Goal: Information Seeking & Learning: Learn about a topic

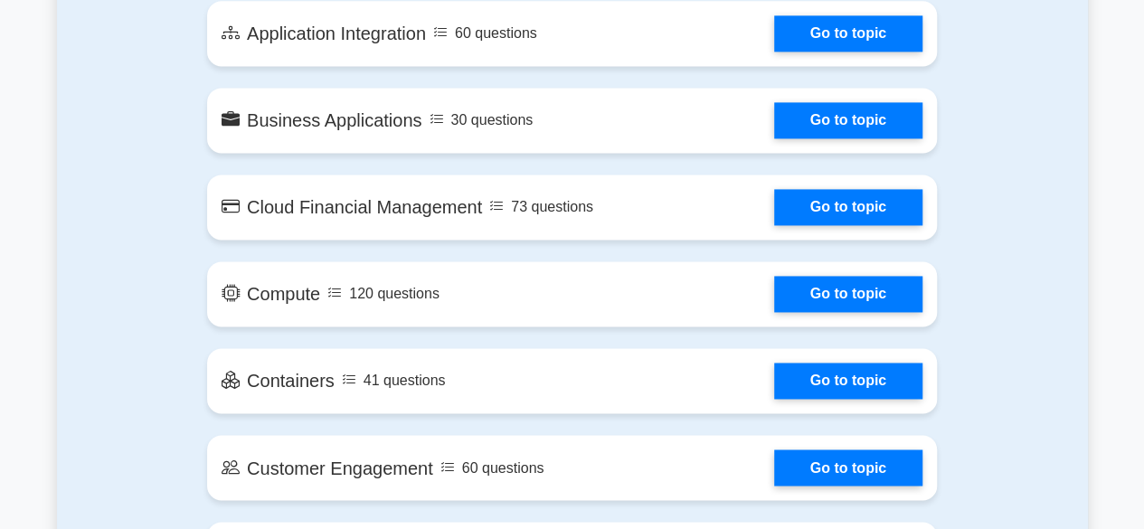
scroll to position [905, 0]
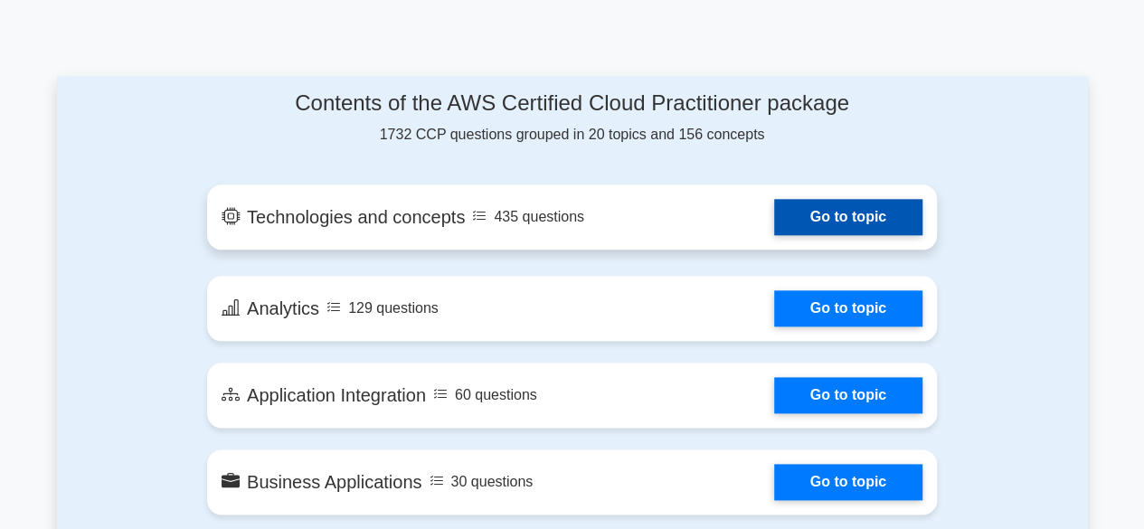
click at [859, 214] on link "Go to topic" at bounding box center [848, 217] width 148 height 36
click at [850, 206] on link "Go to topic" at bounding box center [848, 217] width 148 height 36
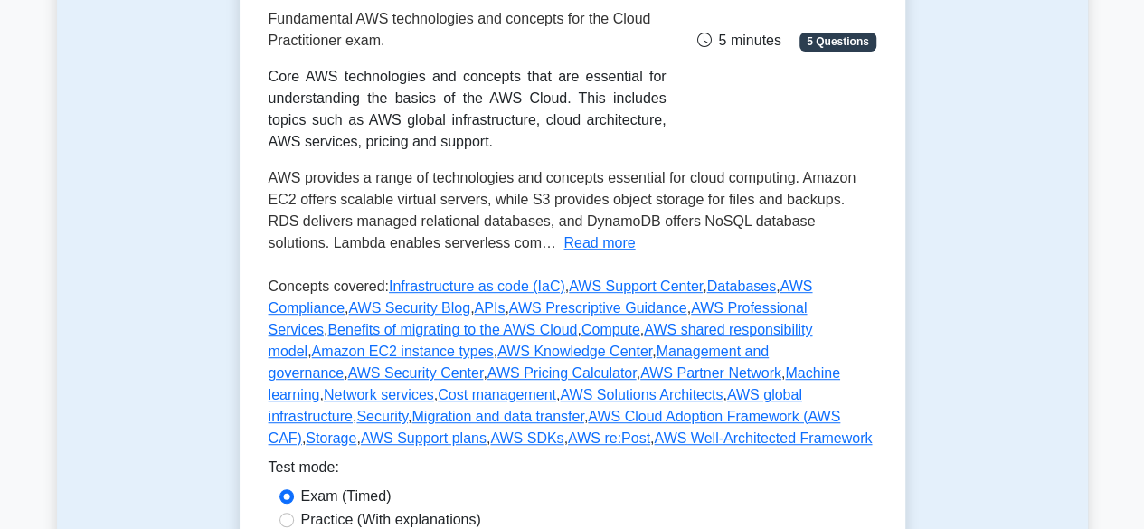
scroll to position [543, 0]
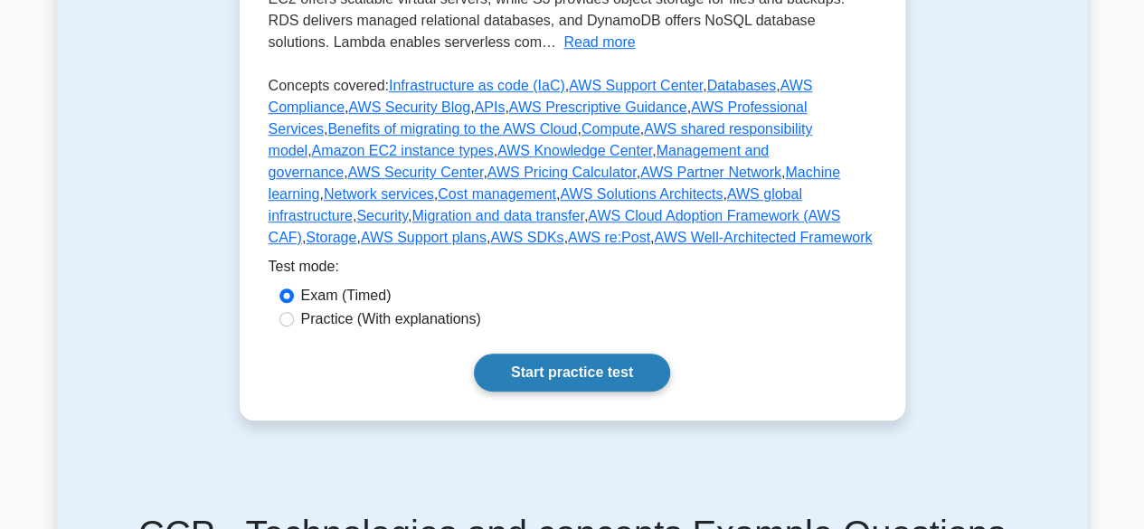
click at [546, 385] on link "Start practice test" at bounding box center [572, 373] width 196 height 38
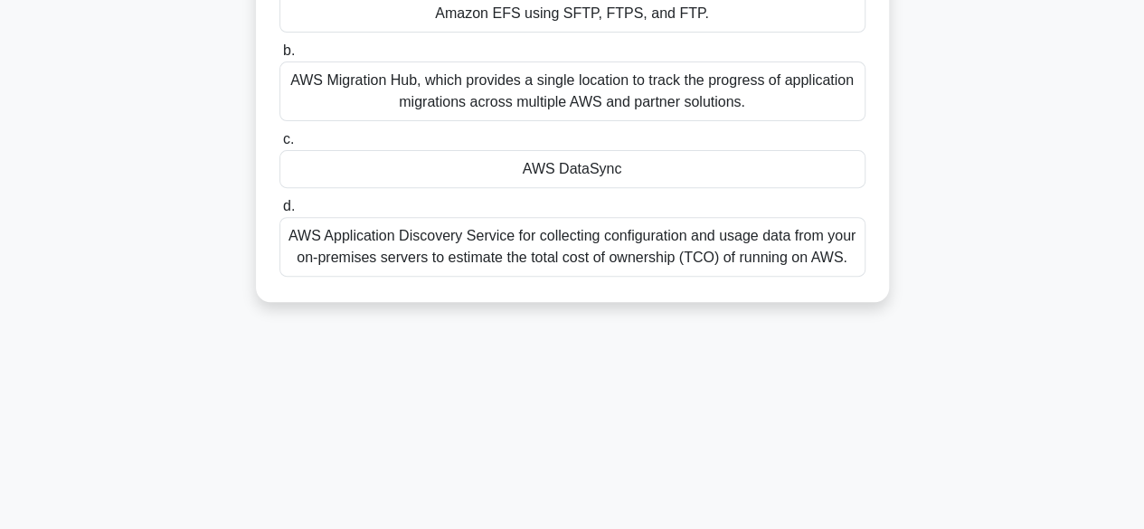
scroll to position [181, 0]
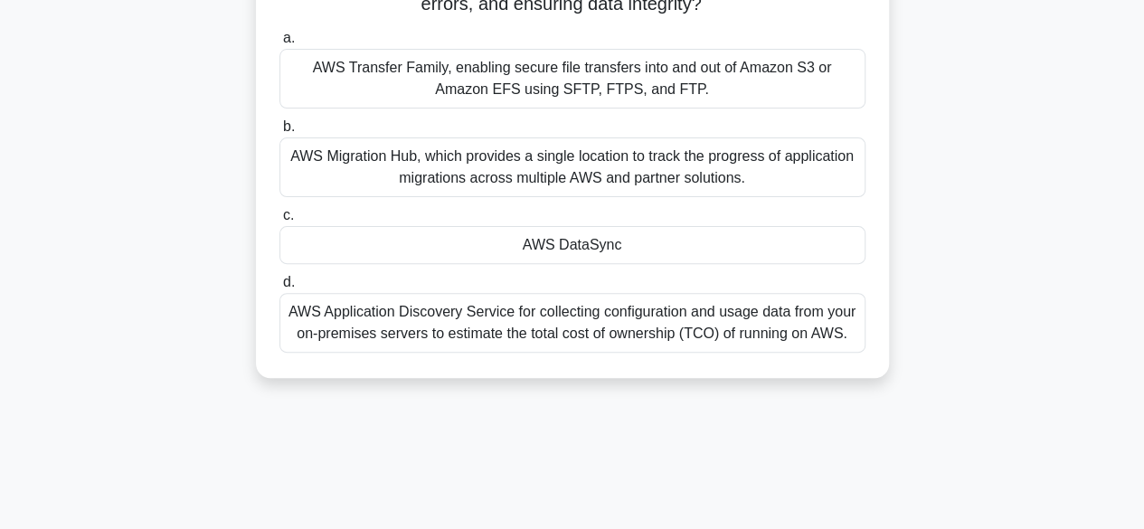
click at [425, 81] on div "AWS Transfer Family, enabling secure file transfers into and out of Amazon S3 o…" at bounding box center [573, 79] width 586 height 60
click at [280, 44] on input "a. AWS Transfer Family, enabling secure file transfers into and out of Amazon S…" at bounding box center [280, 39] width 0 height 12
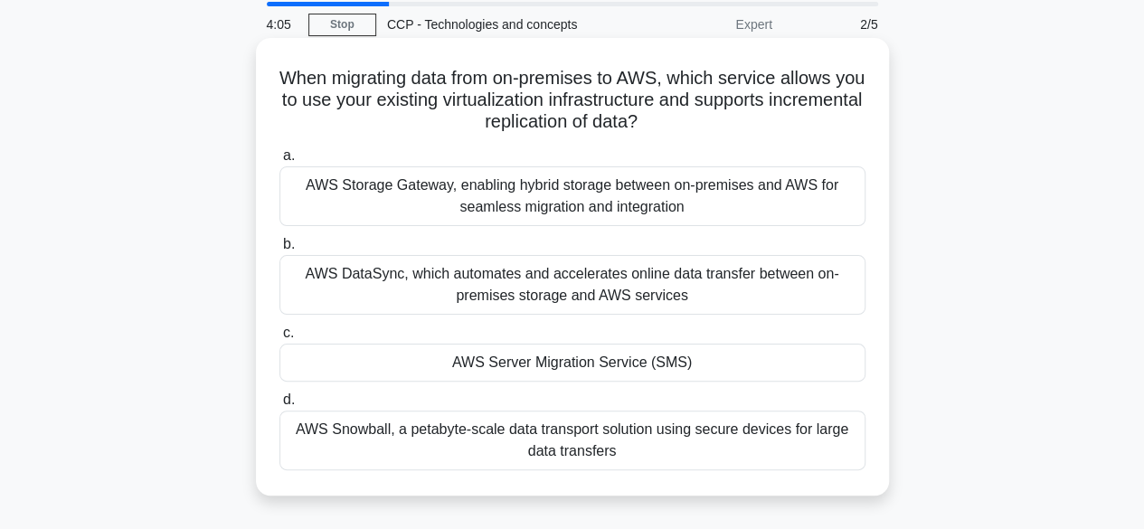
scroll to position [90, 0]
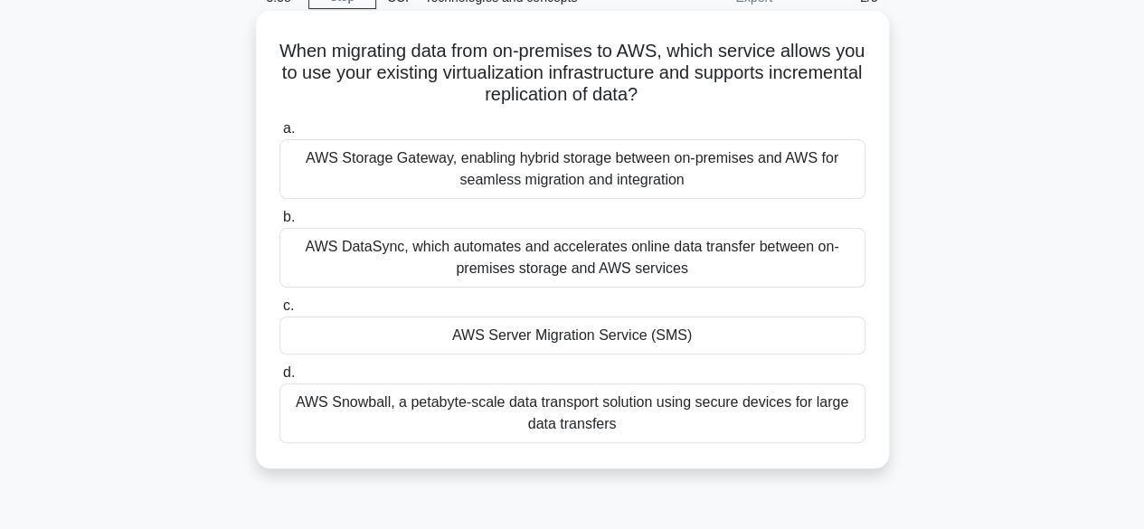
click at [586, 282] on div "AWS DataSync, which automates and accelerates online data transfer between on-p…" at bounding box center [573, 258] width 586 height 60
click at [280, 223] on input "b. AWS DataSync, which automates and accelerates online data transfer between o…" at bounding box center [280, 218] width 0 height 12
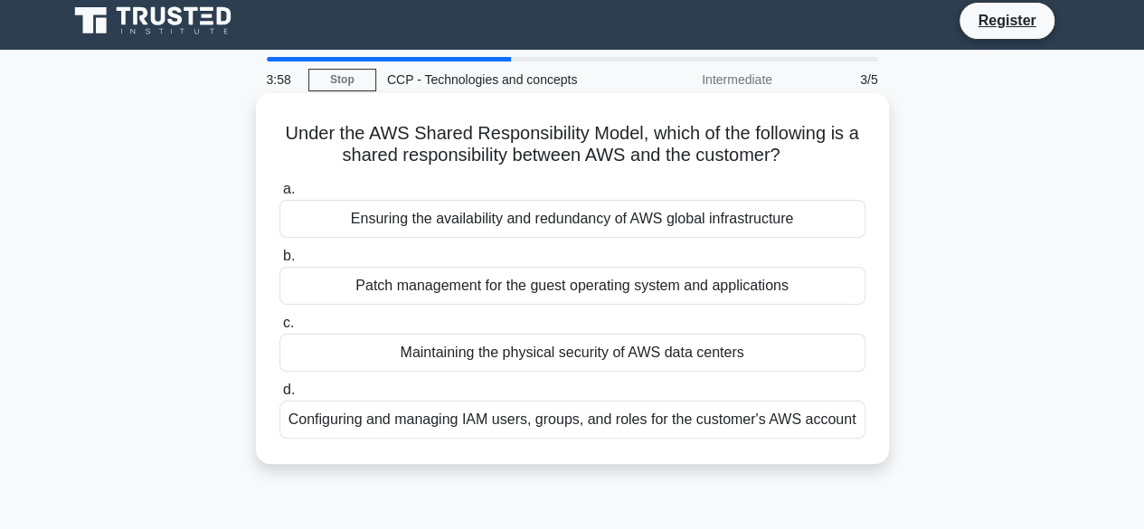
scroll to position [0, 0]
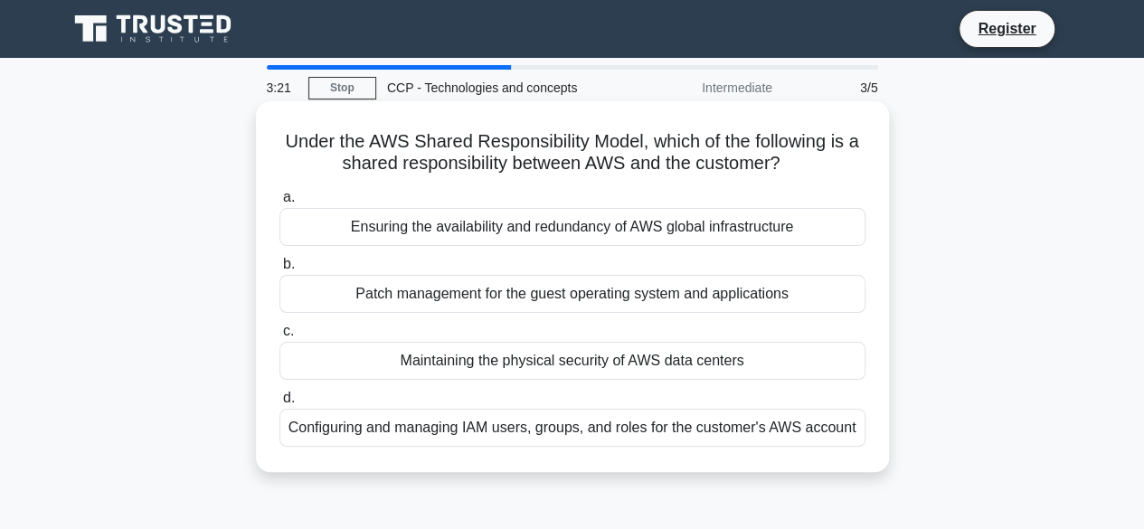
click at [556, 300] on div "Patch management for the guest operating system and applications" at bounding box center [573, 294] width 586 height 38
click at [280, 270] on input "b. Patch management for the guest operating system and applications" at bounding box center [280, 265] width 0 height 12
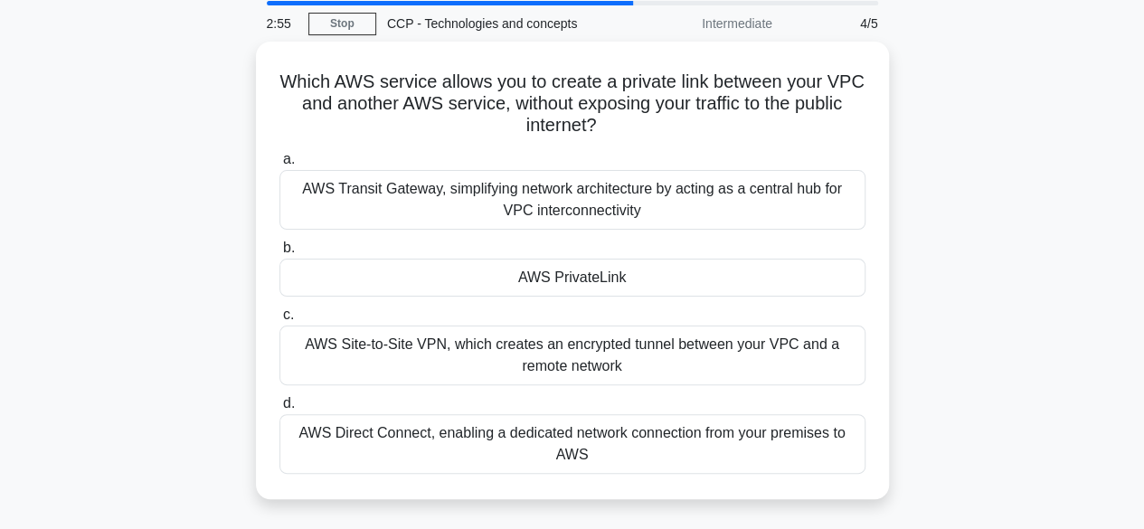
scroll to position [181, 0]
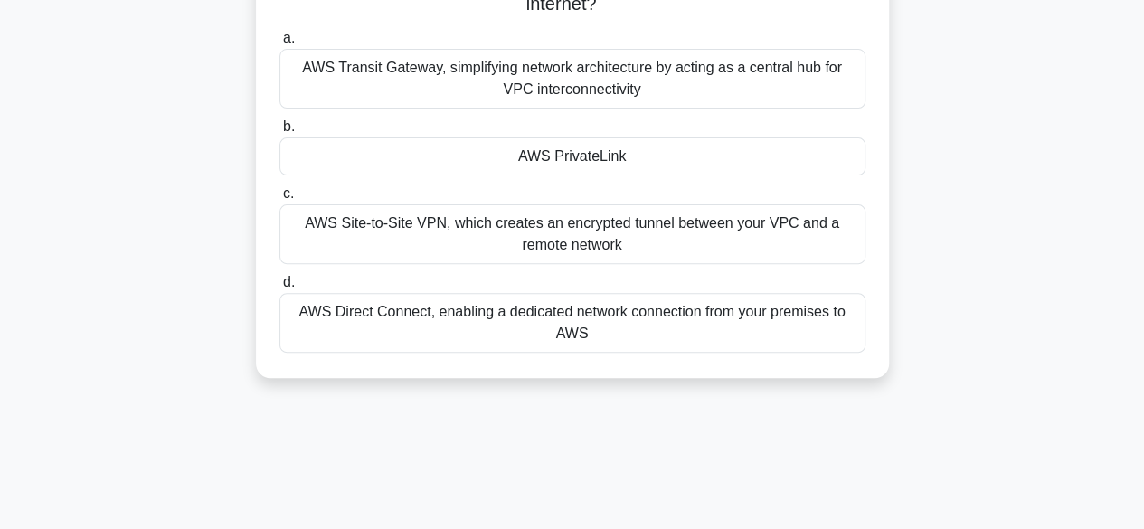
click at [555, 352] on div "a. AWS Transit Gateway, simplifying network architecture by acting as a central…" at bounding box center [573, 190] width 608 height 333
click at [528, 318] on div "AWS Direct Connect, enabling a dedicated network connection from your premises …" at bounding box center [573, 323] width 586 height 60
click at [280, 289] on input "d. AWS Direct Connect, enabling a dedicated network connection from your premis…" at bounding box center [280, 283] width 0 height 12
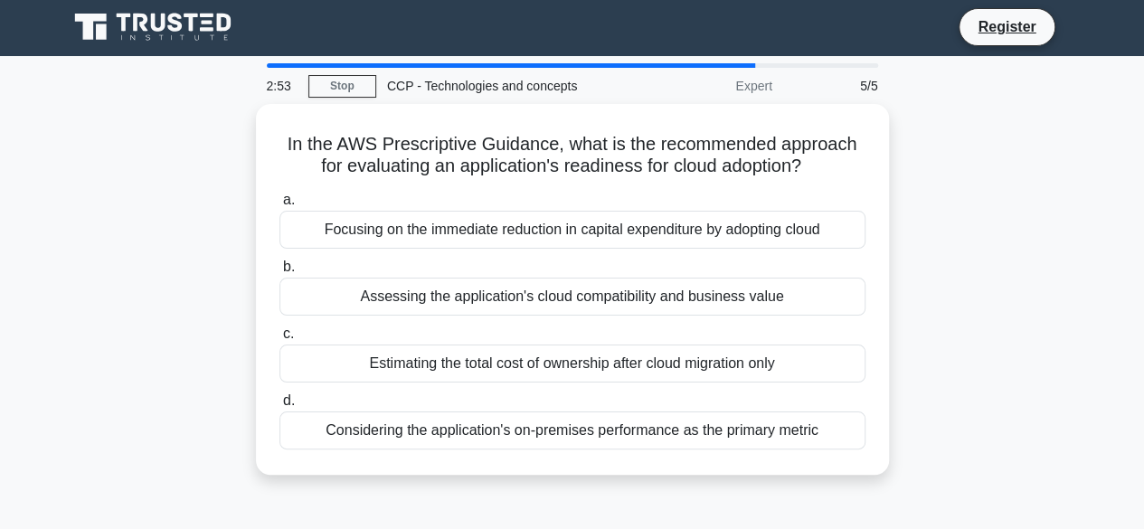
scroll to position [0, 0]
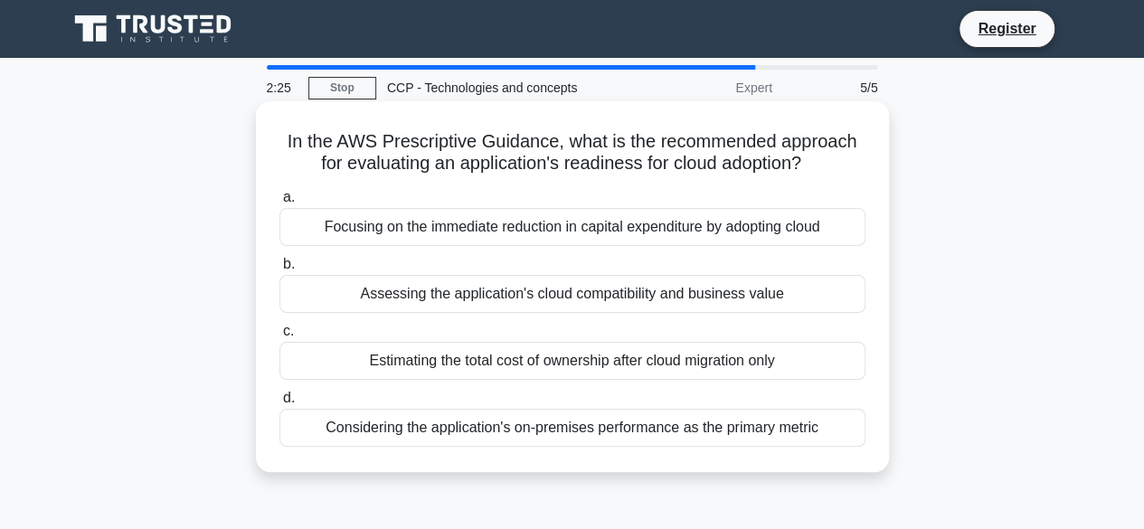
click at [503, 432] on div "Considering the application's on-premises performance as the primary metric" at bounding box center [573, 428] width 586 height 38
click at [280, 404] on input "d. Considering the application's on-premises performance as the primary metric" at bounding box center [280, 399] width 0 height 12
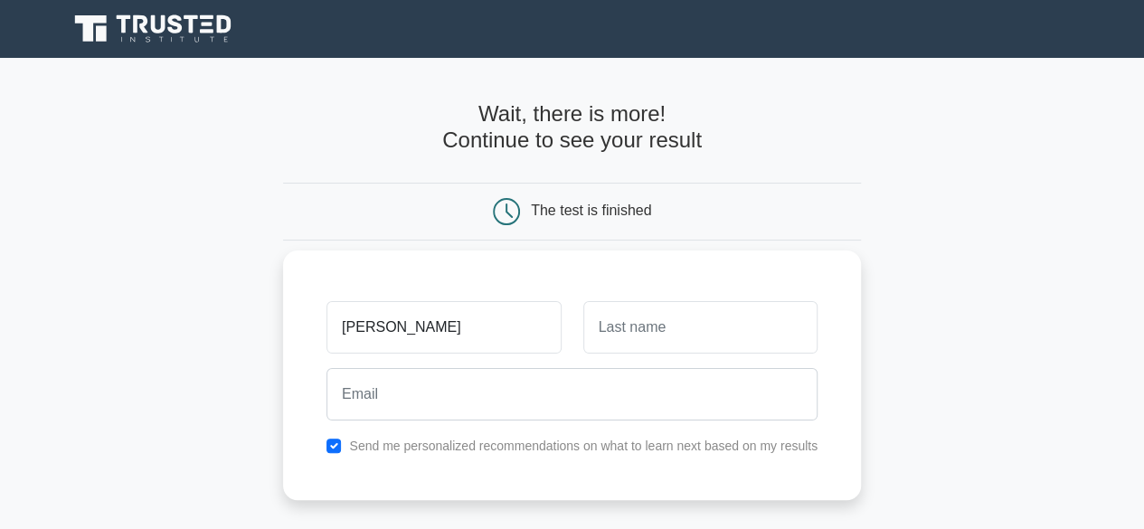
type input "Ravi"
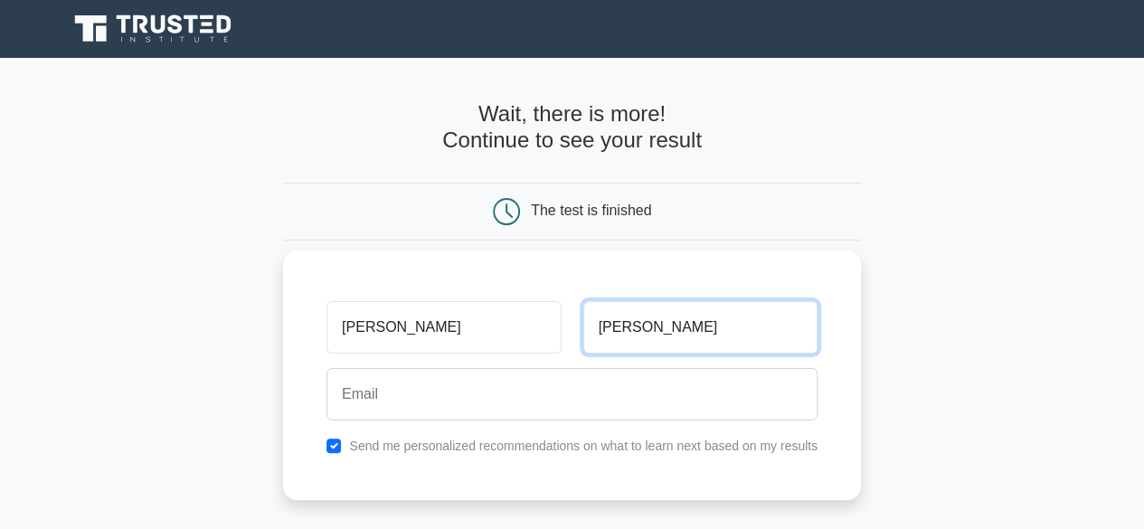
type input "Theja"
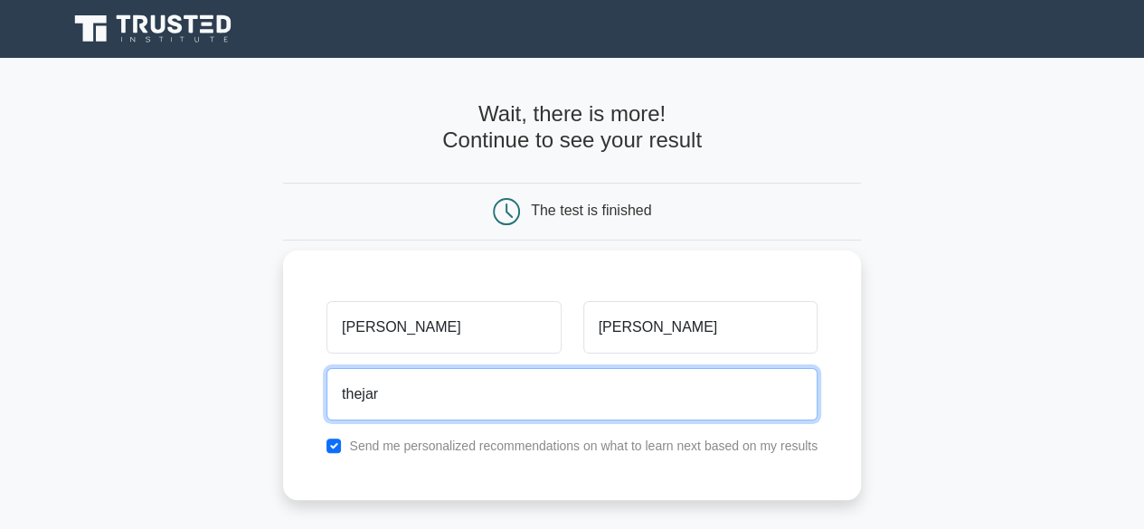
type input "thejar27@gmail"
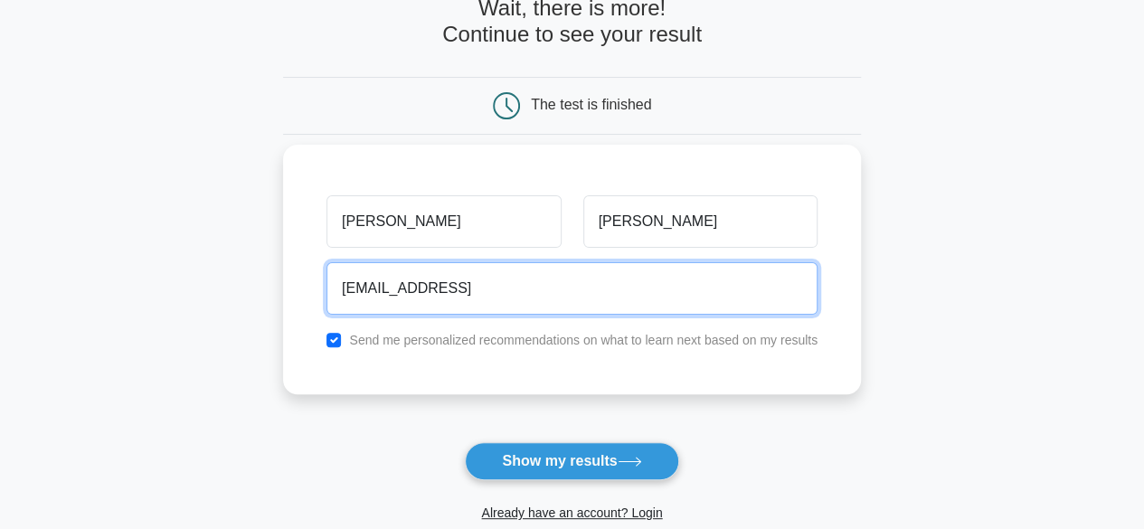
scroll to position [181, 0]
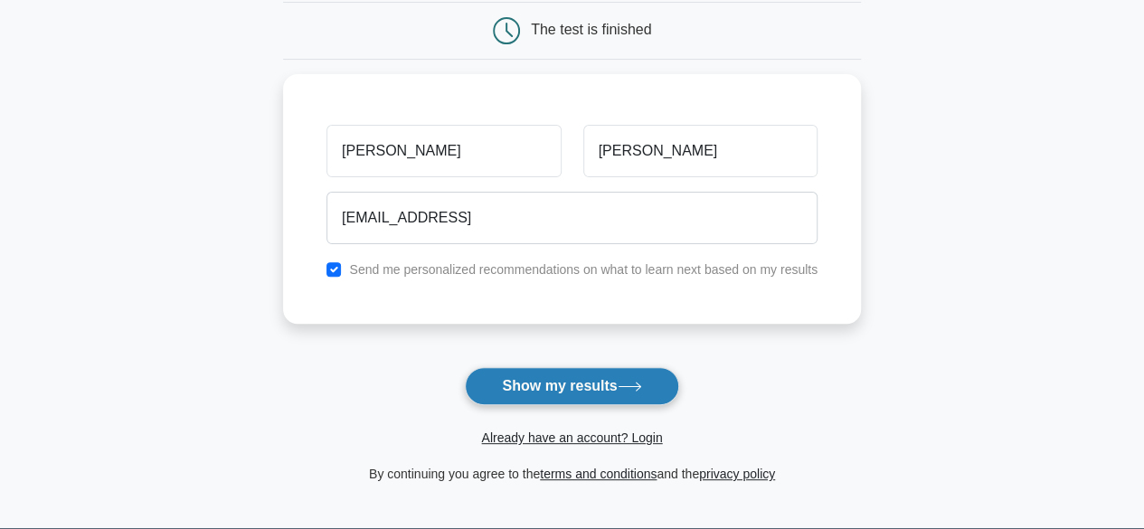
click at [554, 388] on button "Show my results" at bounding box center [571, 386] width 213 height 38
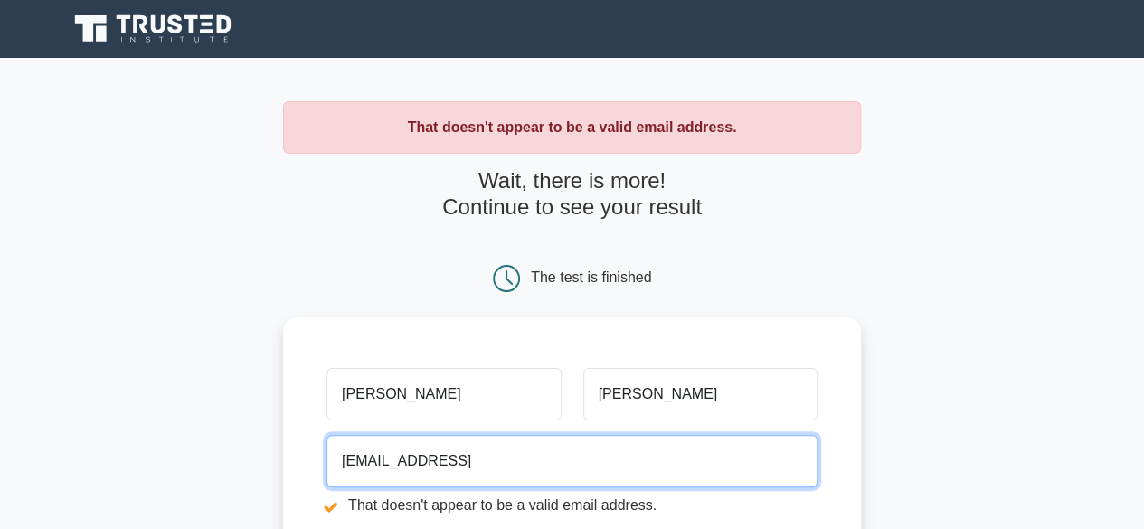
click at [466, 448] on input "[EMAIL_ADDRESS]" at bounding box center [572, 461] width 491 height 52
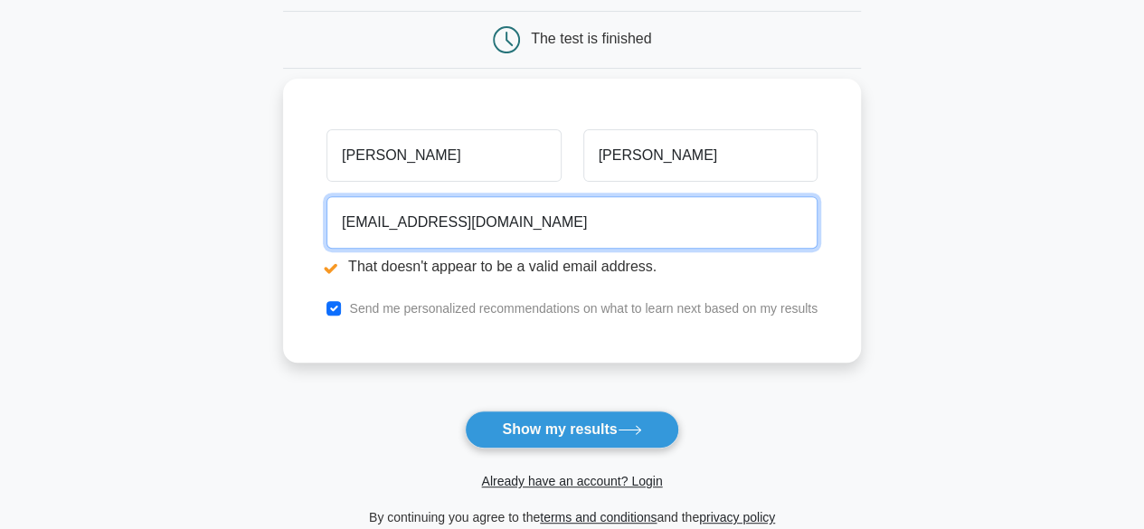
scroll to position [271, 0]
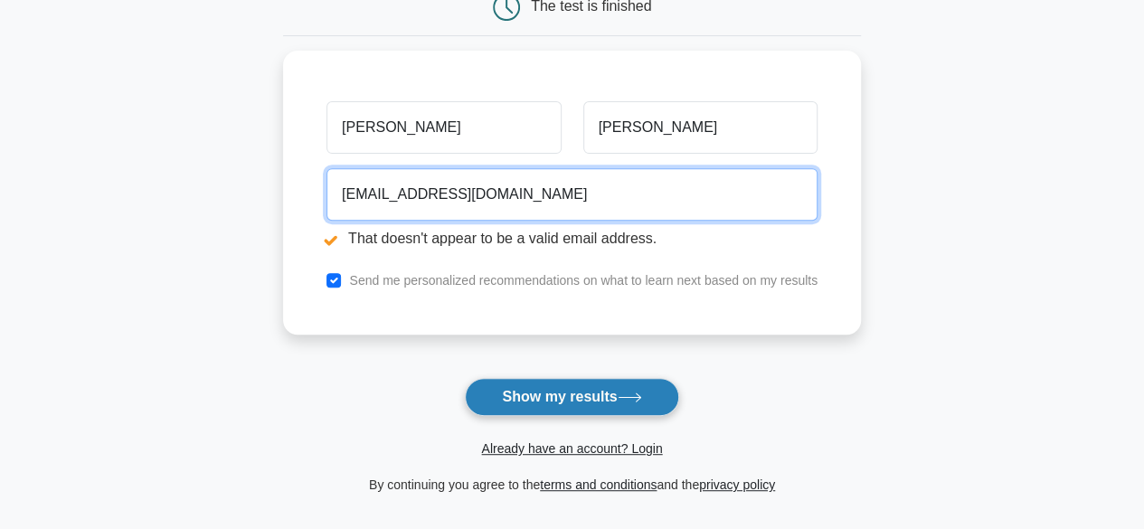
type input "thejar27@gmail.com"
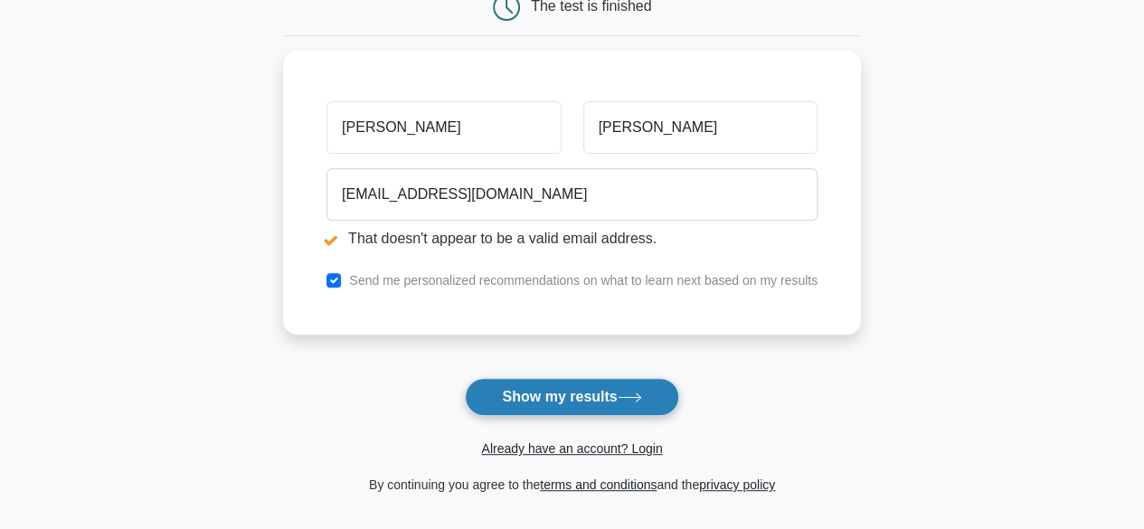
click at [507, 387] on button "Show my results" at bounding box center [571, 397] width 213 height 38
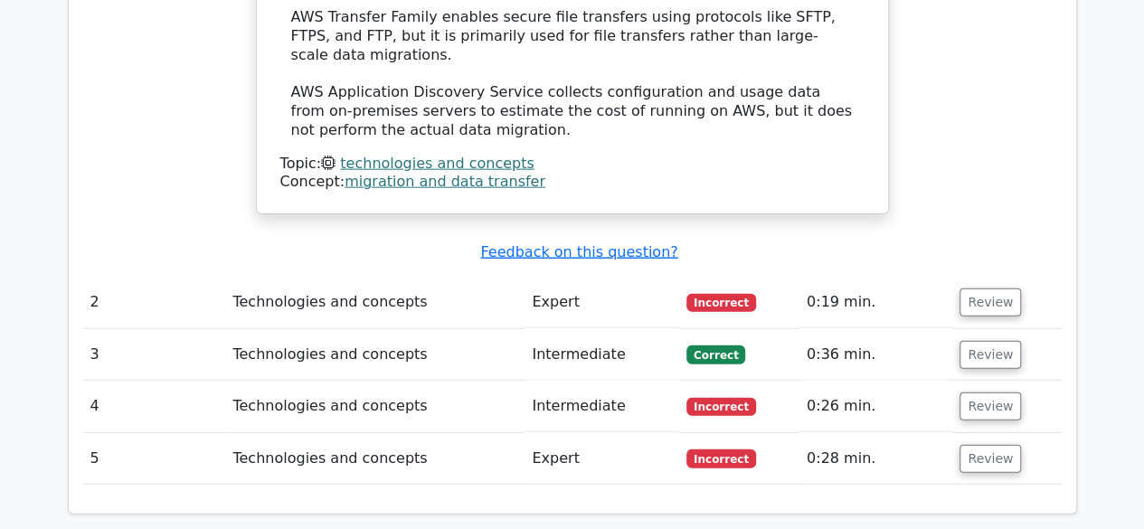
scroll to position [1990, 0]
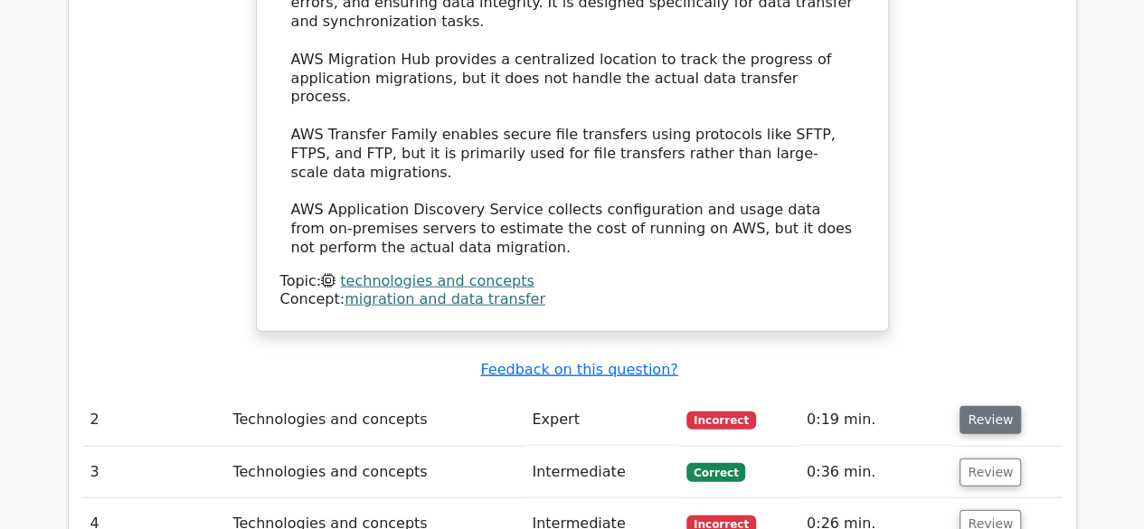
click at [966, 406] on button "Review" at bounding box center [991, 420] width 62 height 28
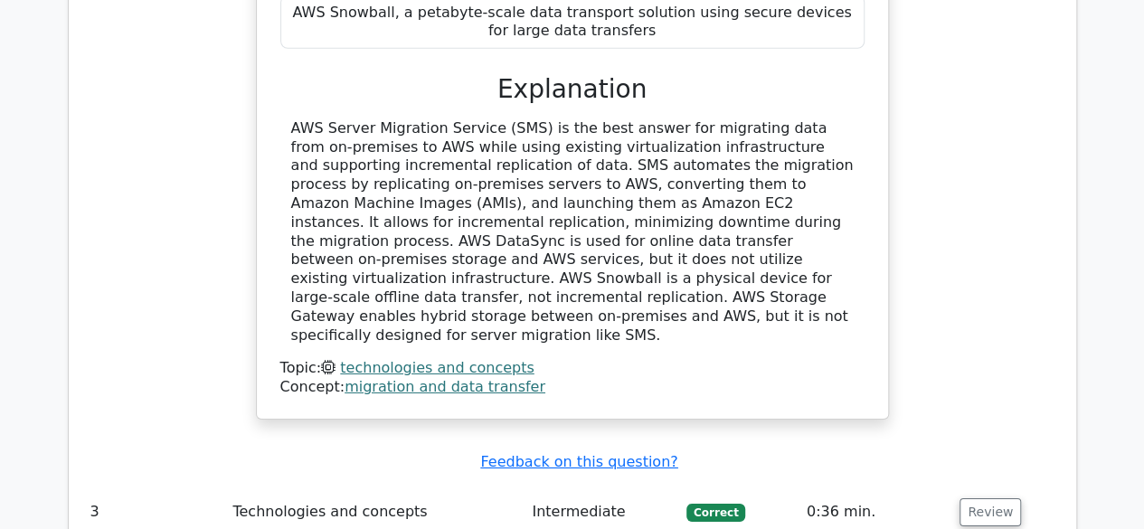
scroll to position [2895, 0]
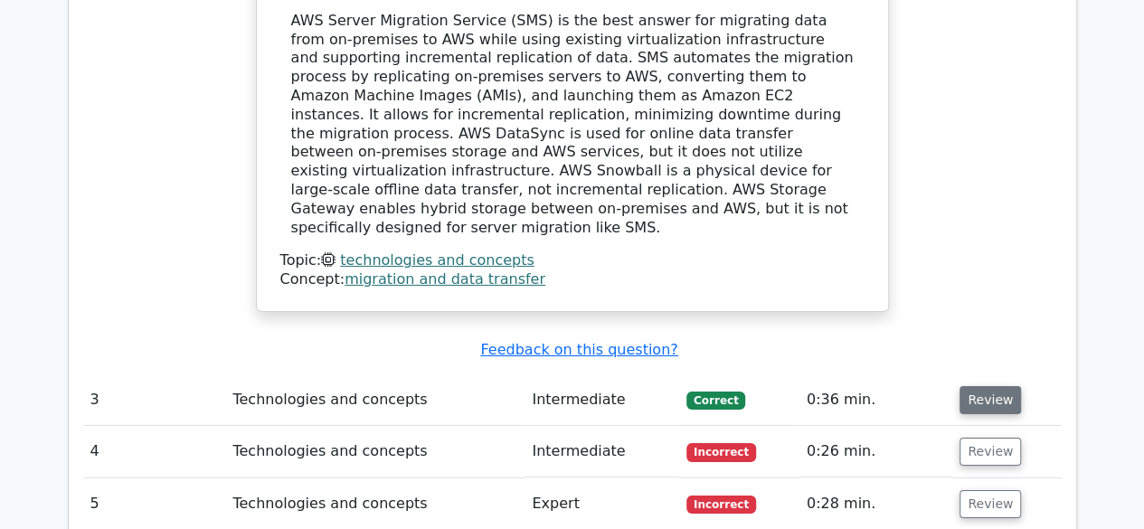
click at [960, 386] on button "Review" at bounding box center [991, 400] width 62 height 28
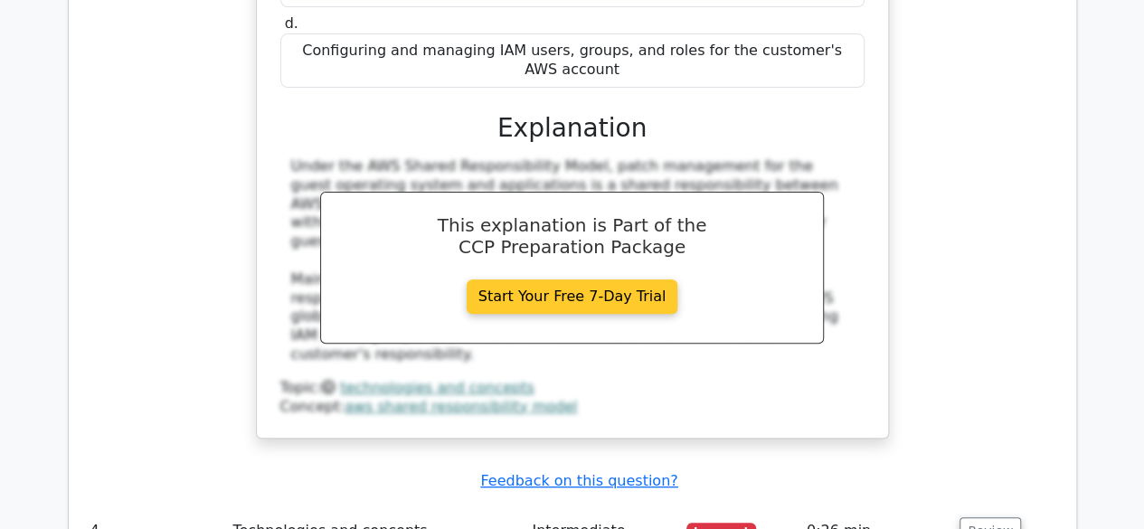
scroll to position [3618, 0]
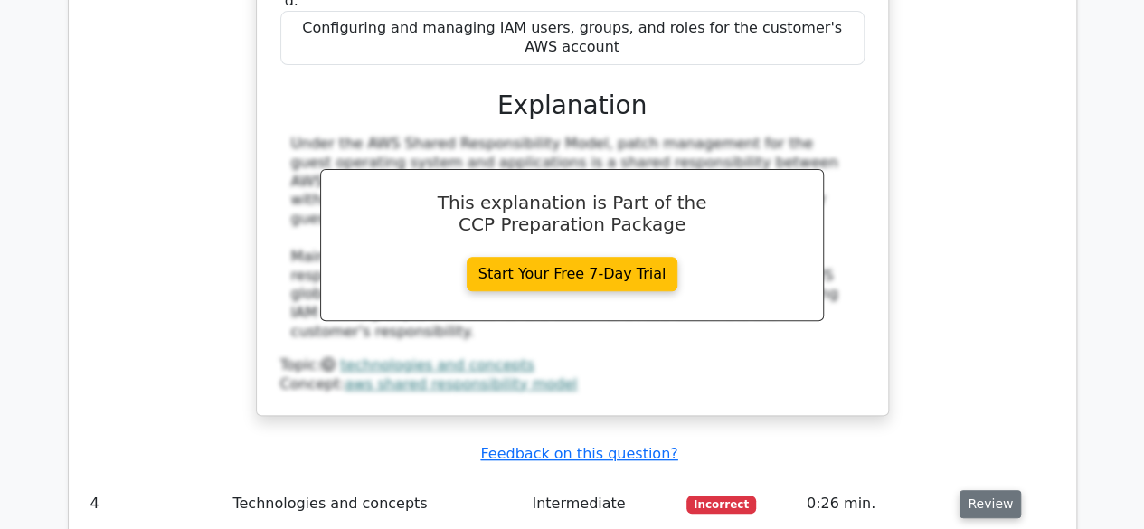
click at [967, 490] on button "Review" at bounding box center [991, 504] width 62 height 28
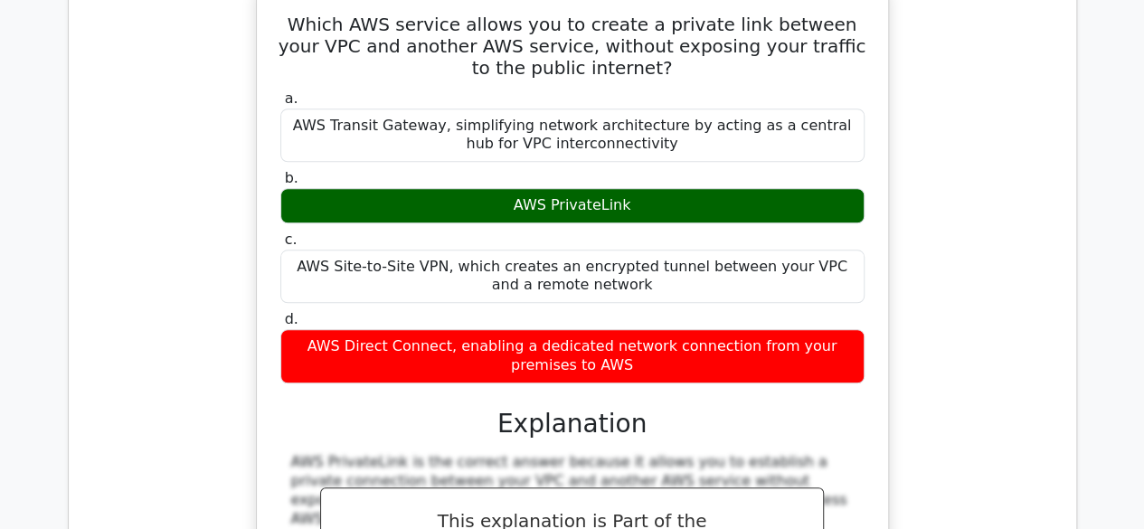
scroll to position [4523, 0]
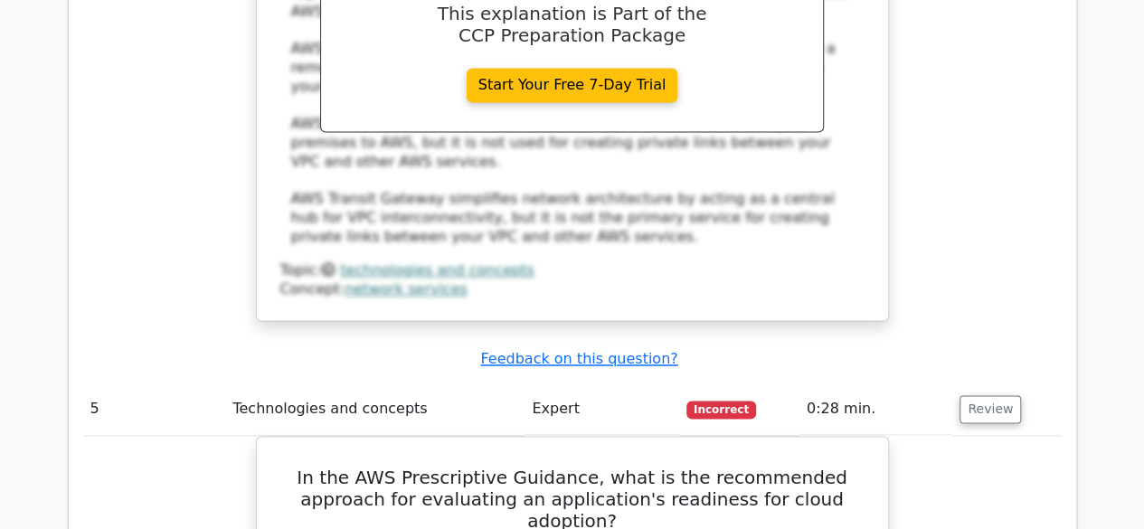
scroll to position [4794, 0]
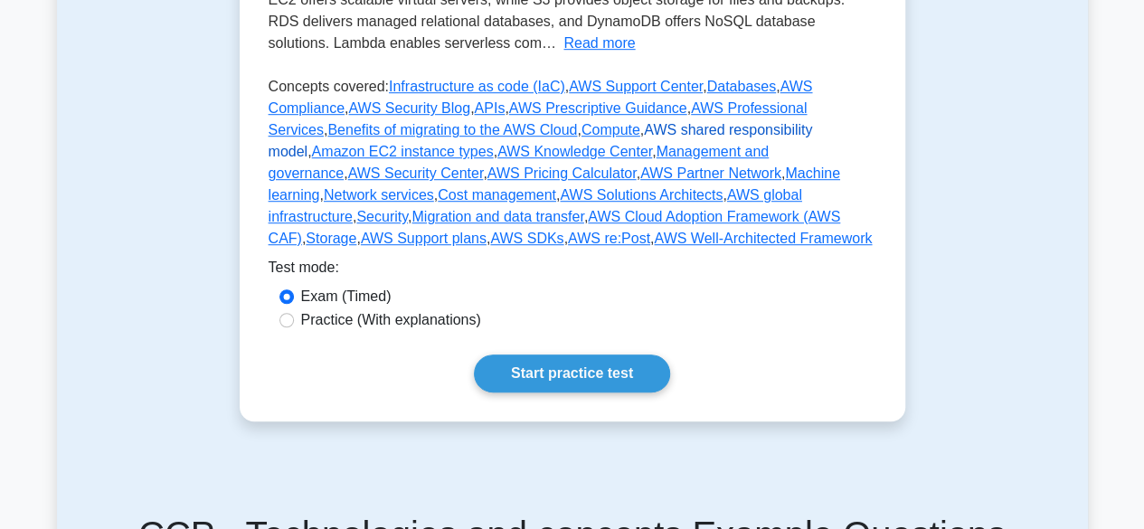
scroll to position [543, 0]
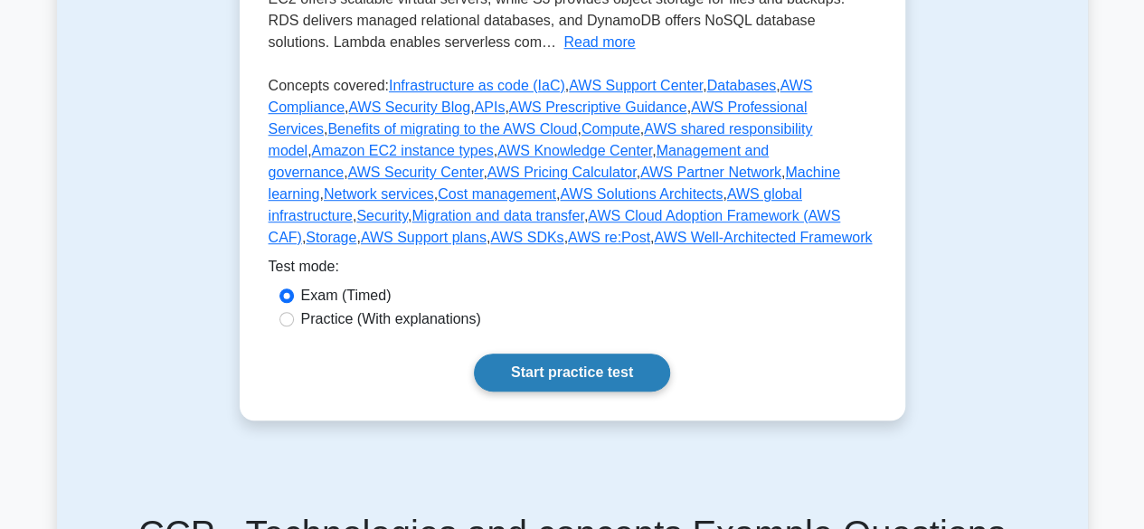
click at [525, 374] on link "Start practice test" at bounding box center [572, 373] width 196 height 38
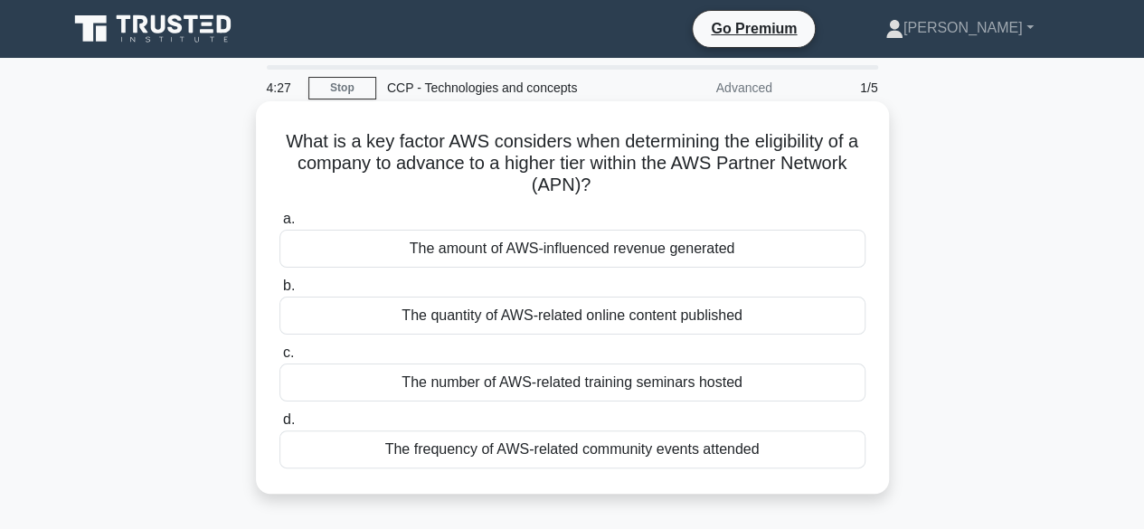
click at [604, 448] on div "The frequency of AWS-related community events attended" at bounding box center [573, 450] width 586 height 38
click at [280, 426] on input "d. The frequency of AWS-related community events attended" at bounding box center [280, 420] width 0 height 12
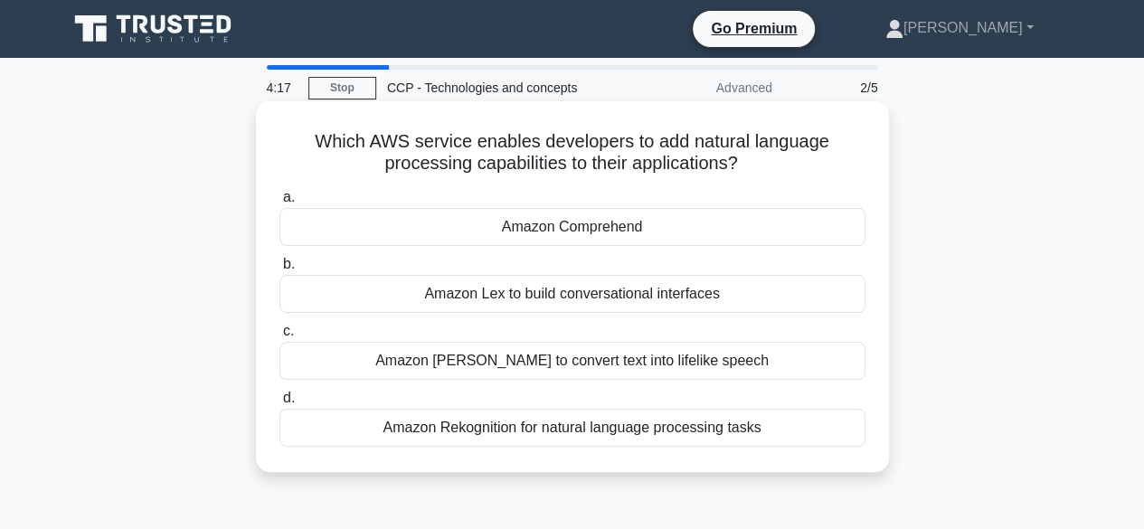
click at [600, 293] on div "Amazon Lex to build conversational interfaces" at bounding box center [573, 294] width 586 height 38
click at [280, 270] on input "b. Amazon Lex to build conversational interfaces" at bounding box center [280, 265] width 0 height 12
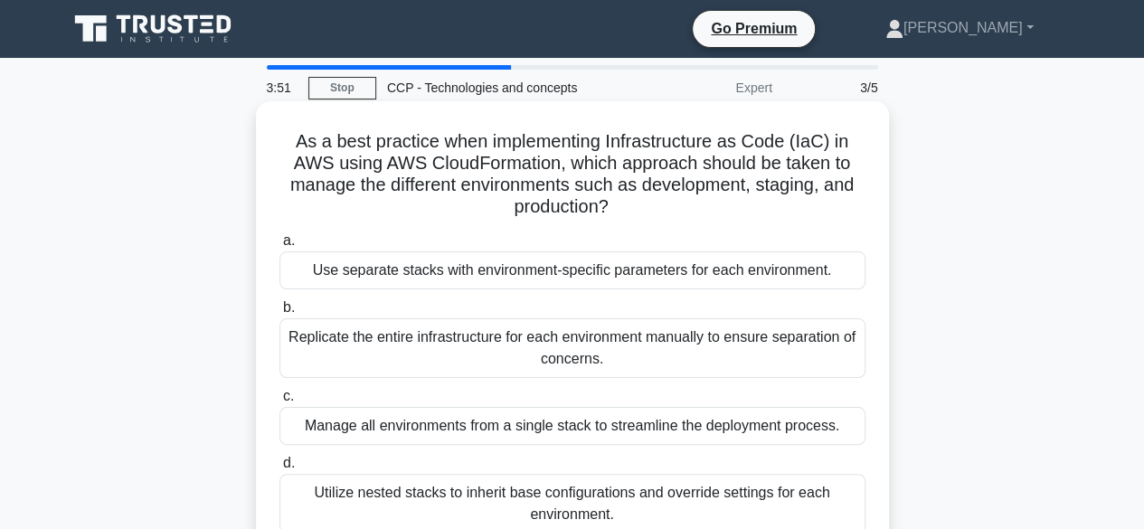
click at [583, 430] on div "Manage all environments from a single stack to streamline the deployment proces…" at bounding box center [573, 426] width 586 height 38
click at [280, 403] on input "c. Manage all environments from a single stack to streamline the deployment pro…" at bounding box center [280, 397] width 0 height 12
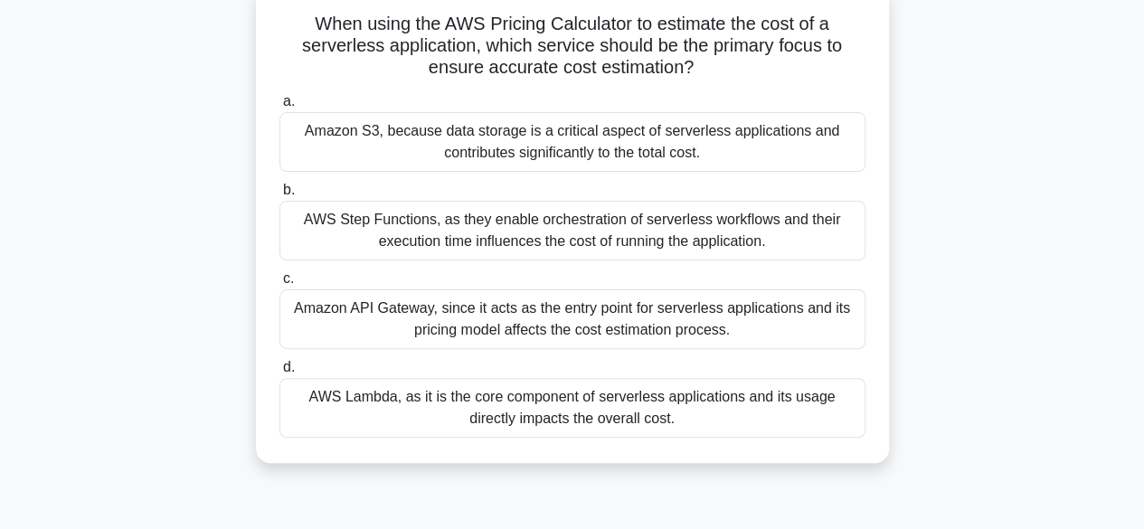
scroll to position [90, 0]
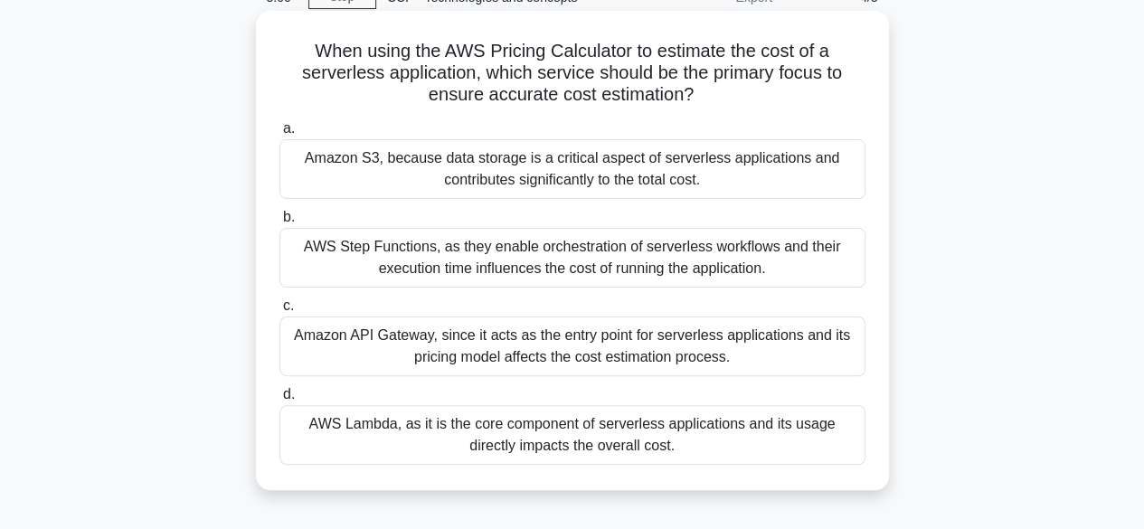
click at [535, 456] on div "AWS Lambda, as it is the core component of serverless applications and its usag…" at bounding box center [573, 435] width 586 height 60
click at [280, 401] on input "d. AWS Lambda, as it is the core component of serverless applications and its u…" at bounding box center [280, 395] width 0 height 12
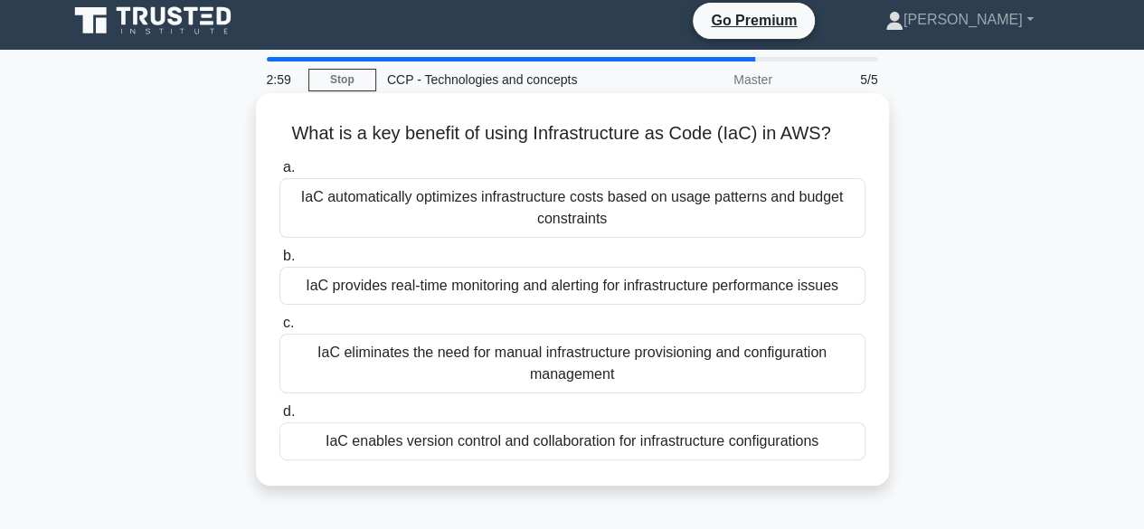
scroll to position [0, 0]
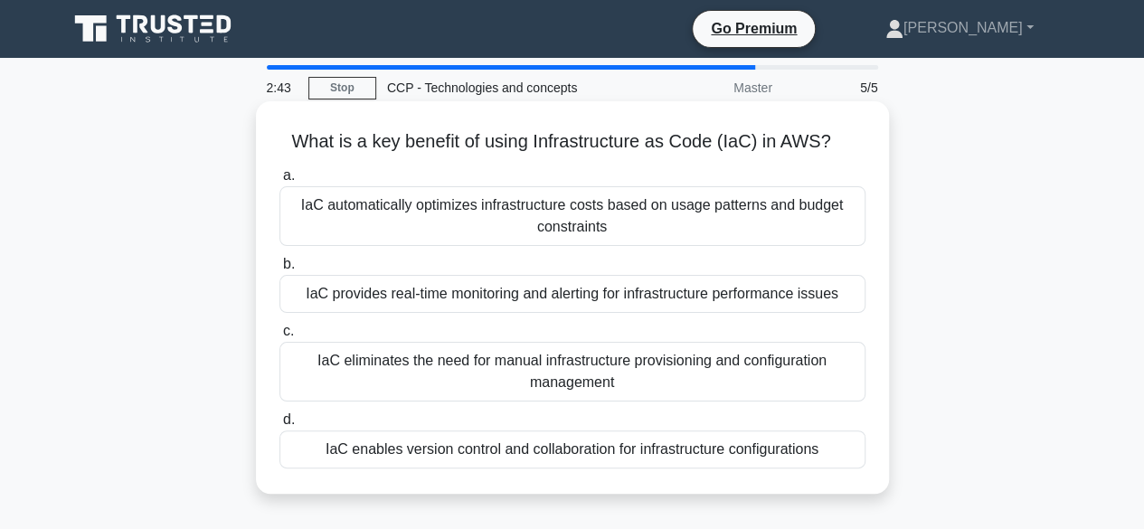
click at [543, 354] on div "IaC eliminates the need for manual infrastructure provisioning and configuratio…" at bounding box center [573, 372] width 586 height 60
click at [280, 337] on input "c. IaC eliminates the need for manual infrastructure provisioning and configura…" at bounding box center [280, 332] width 0 height 12
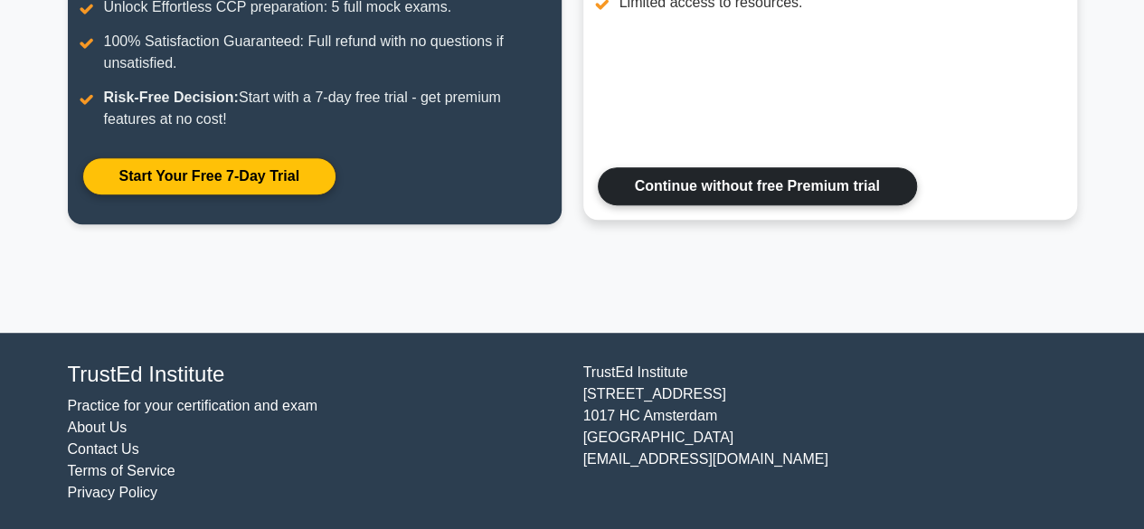
scroll to position [416, 0]
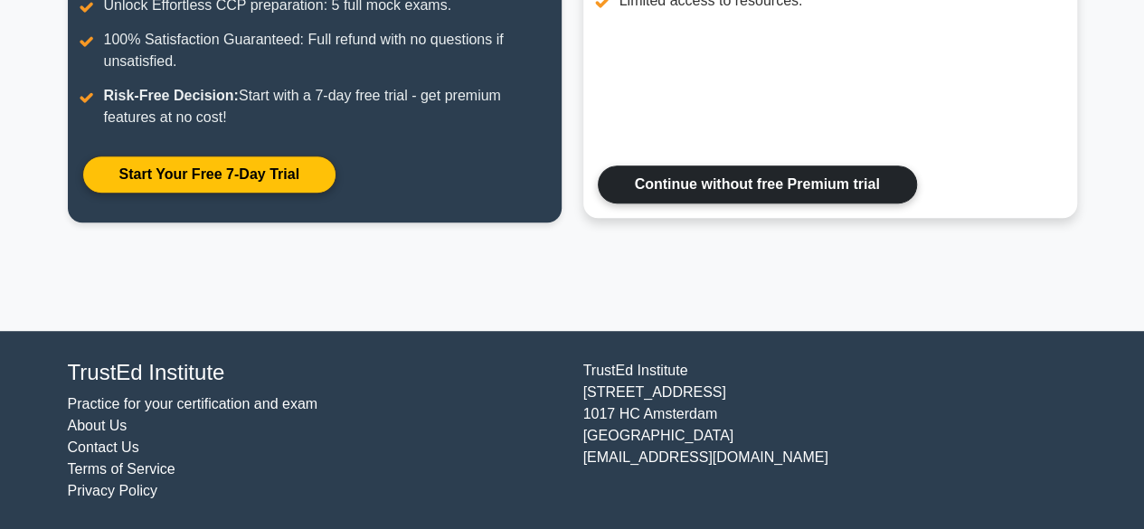
click at [736, 181] on link "Continue without free Premium trial" at bounding box center [757, 185] width 319 height 38
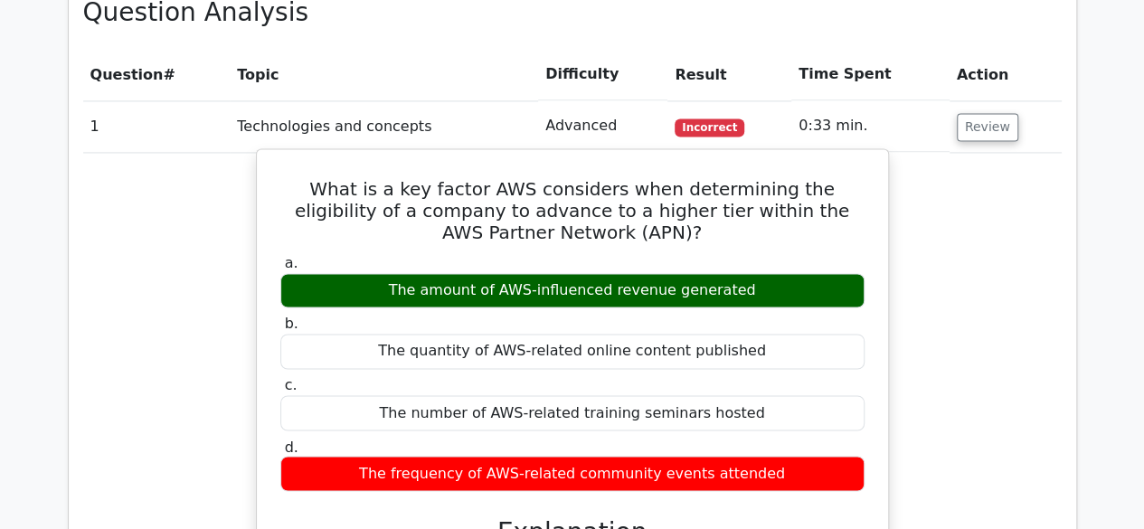
scroll to position [1266, 0]
